Goal: Information Seeking & Learning: Learn about a topic

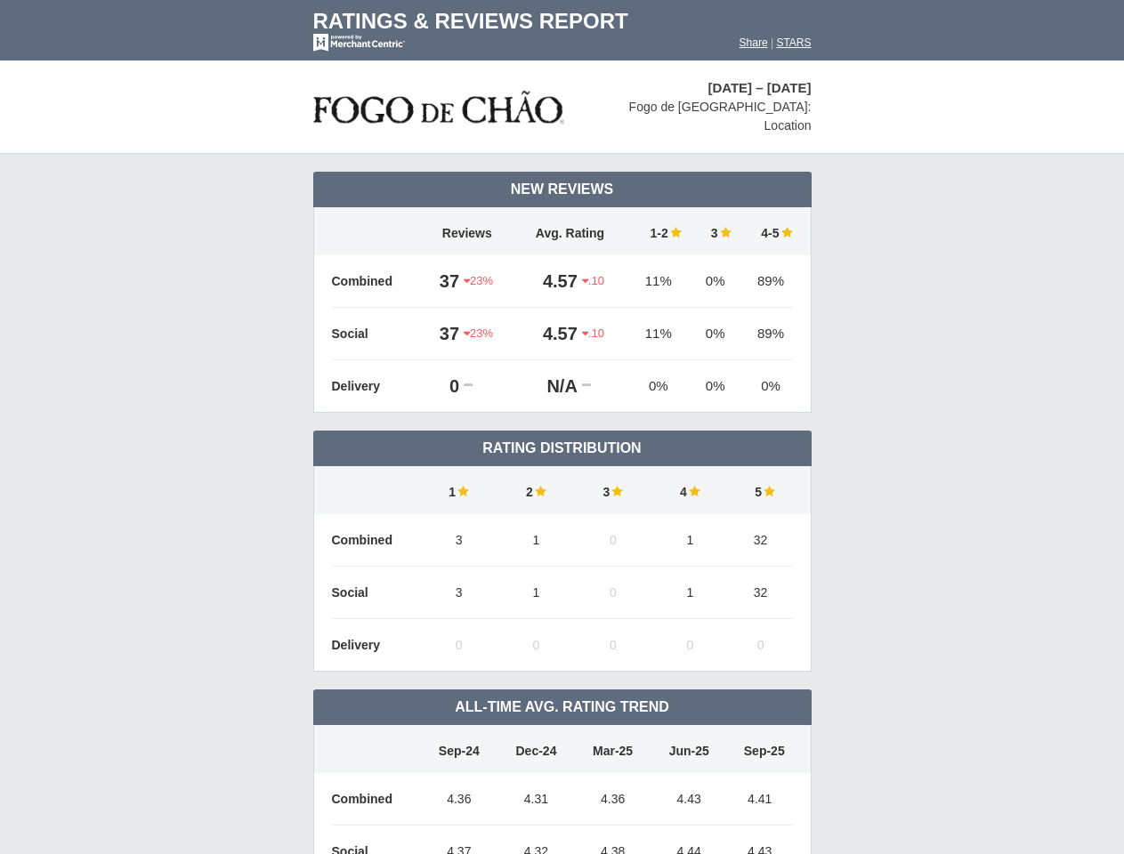
click at [561, 431] on td "Rating Distribution" at bounding box center [562, 449] width 498 height 36
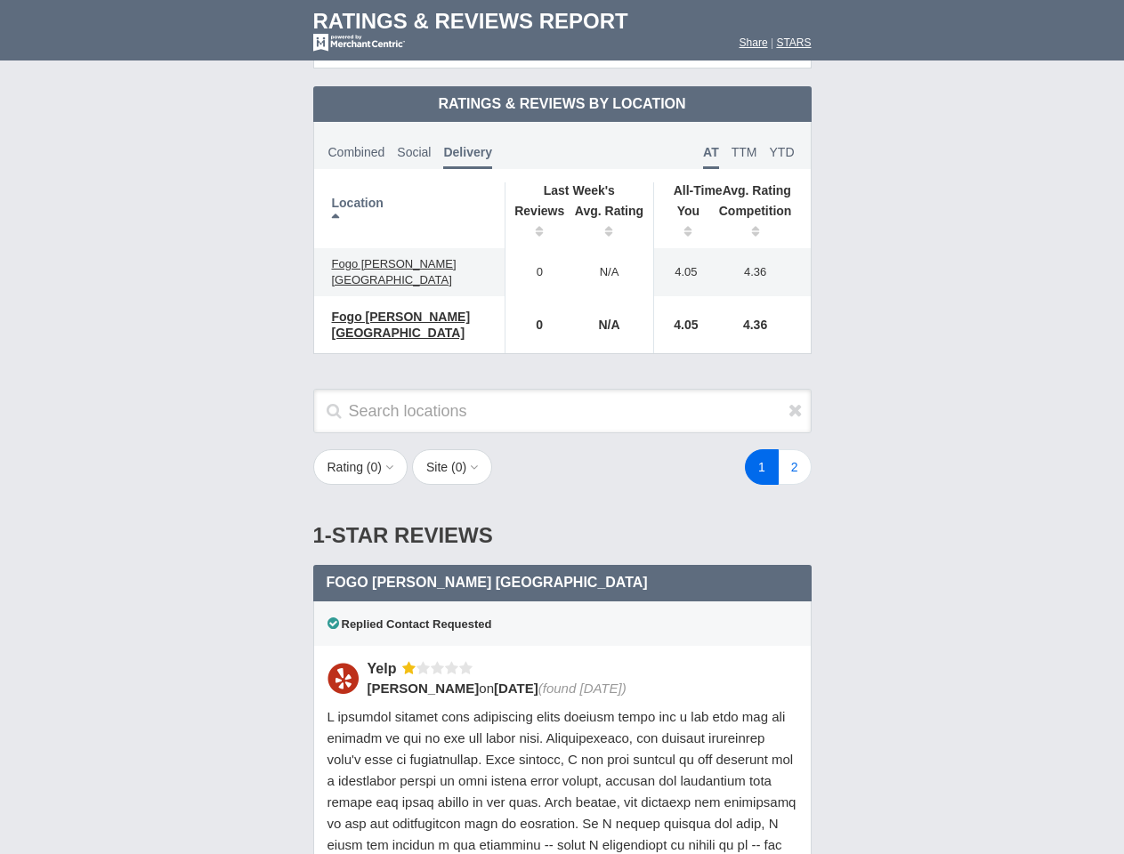
scroll to position [862, 0]
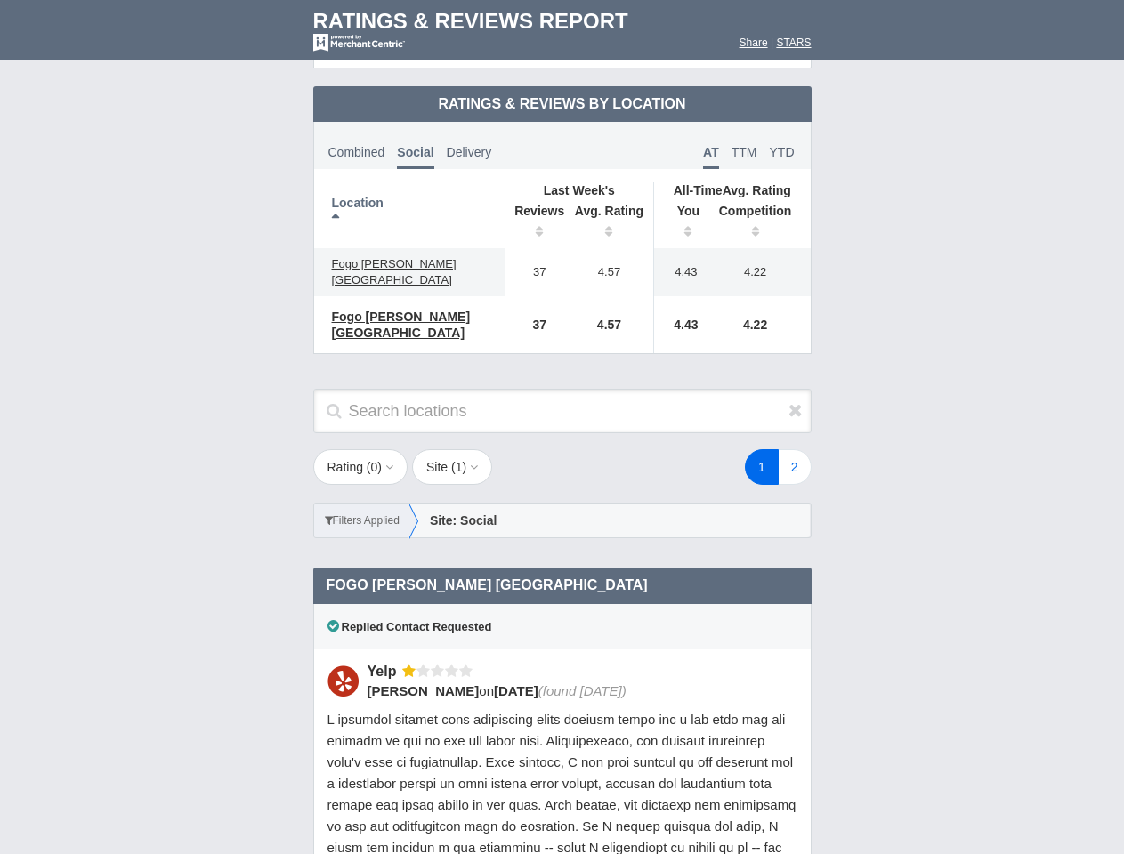
scroll to position [862, 0]
click at [561, 449] on div "1 2" at bounding box center [673, 467] width 311 height 36
click at [409, 200] on th "Location" at bounding box center [409, 215] width 191 height 66
click at [535, 208] on th "Reviews" at bounding box center [535, 223] width 61 height 50
click at [610, 208] on th "Avg. Rating" at bounding box center [609, 223] width 89 height 50
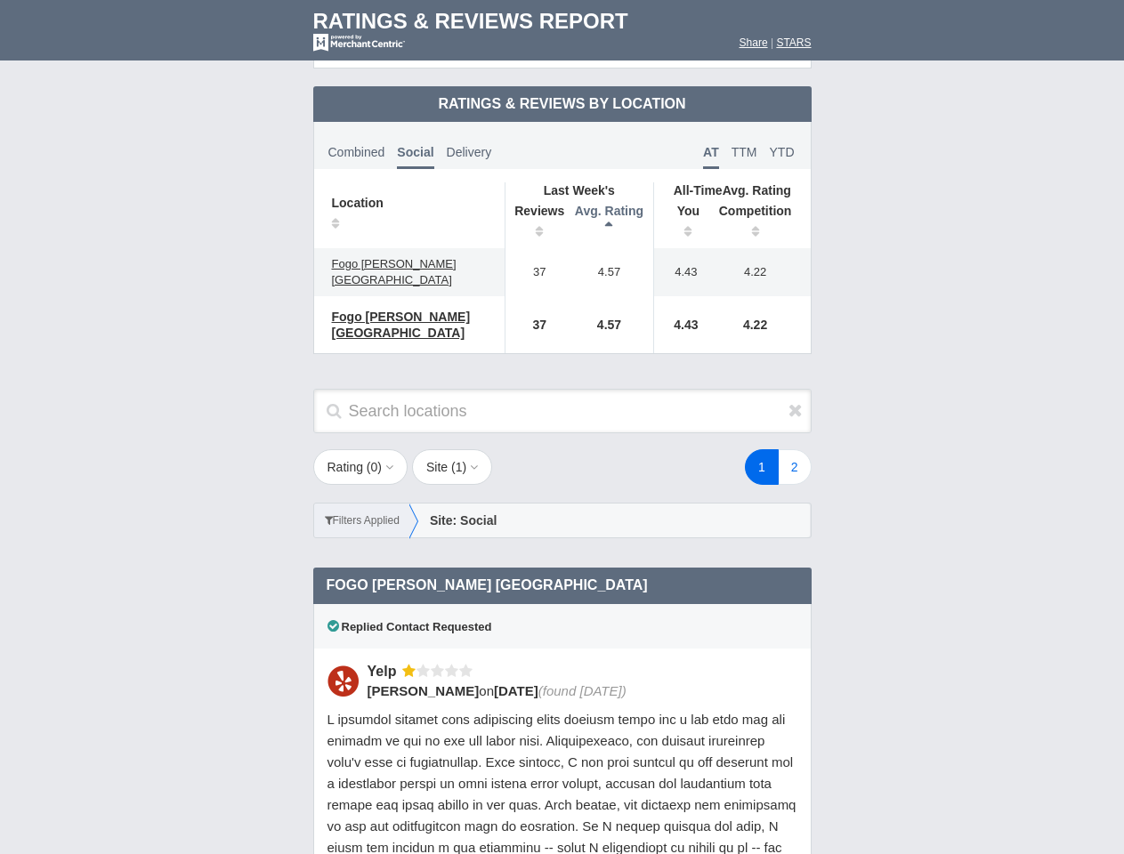
click at [682, 208] on th "You" at bounding box center [681, 223] width 55 height 50
click at [760, 208] on th "Competition" at bounding box center [759, 223] width 101 height 50
click at [562, 604] on div "Replied Contact Requested" at bounding box center [562, 626] width 498 height 44
click at [795, 401] on icon at bounding box center [795, 410] width 14 height 18
click at [362, 449] on button "Rating ( 0 )" at bounding box center [360, 467] width 95 height 36
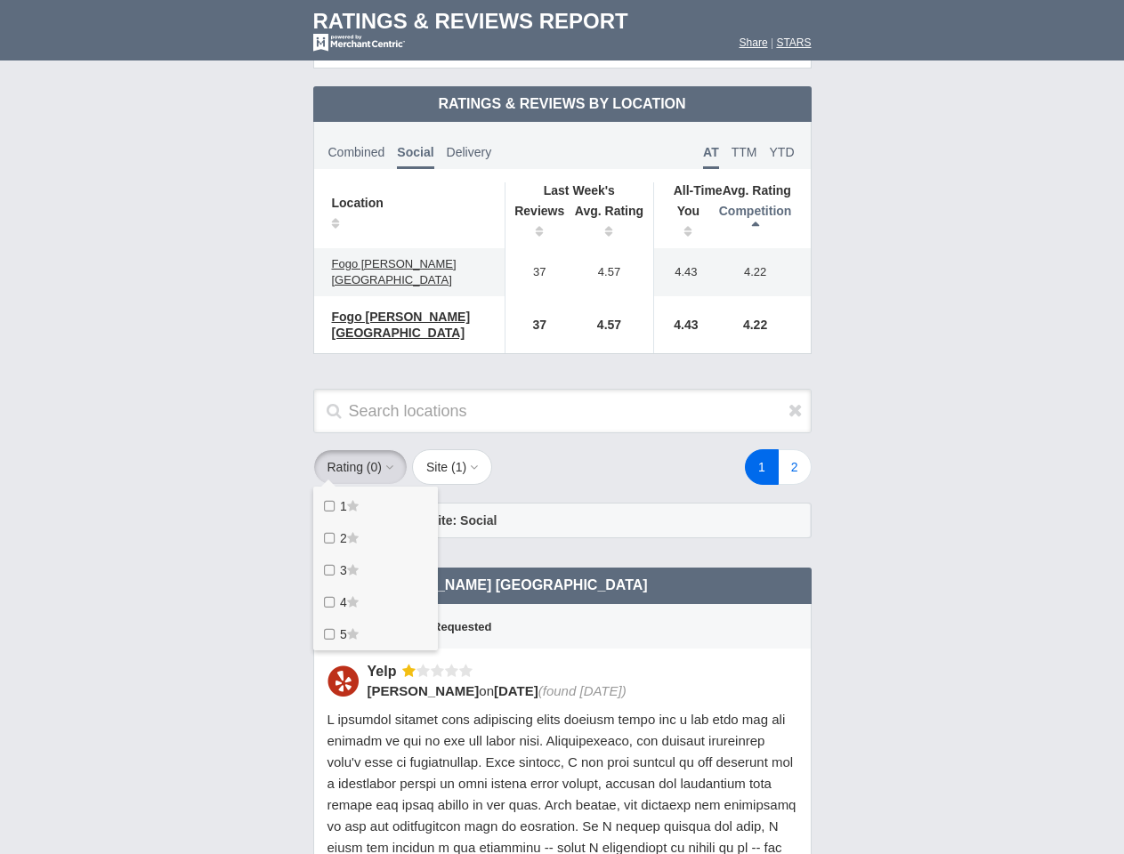
click at [457, 449] on button "Site ( 1 )" at bounding box center [452, 467] width 80 height 36
